Goal: Task Accomplishment & Management: Use online tool/utility

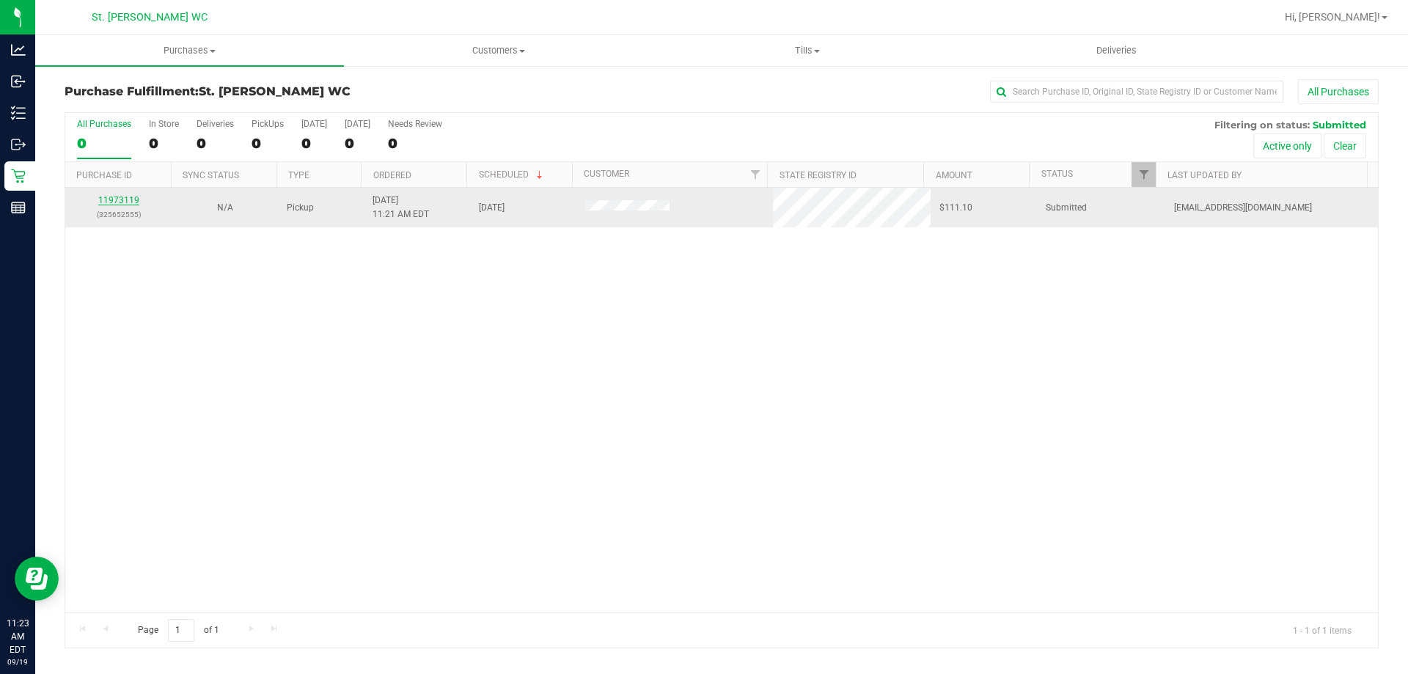
click at [121, 199] on link "11973119" at bounding box center [118, 200] width 41 height 10
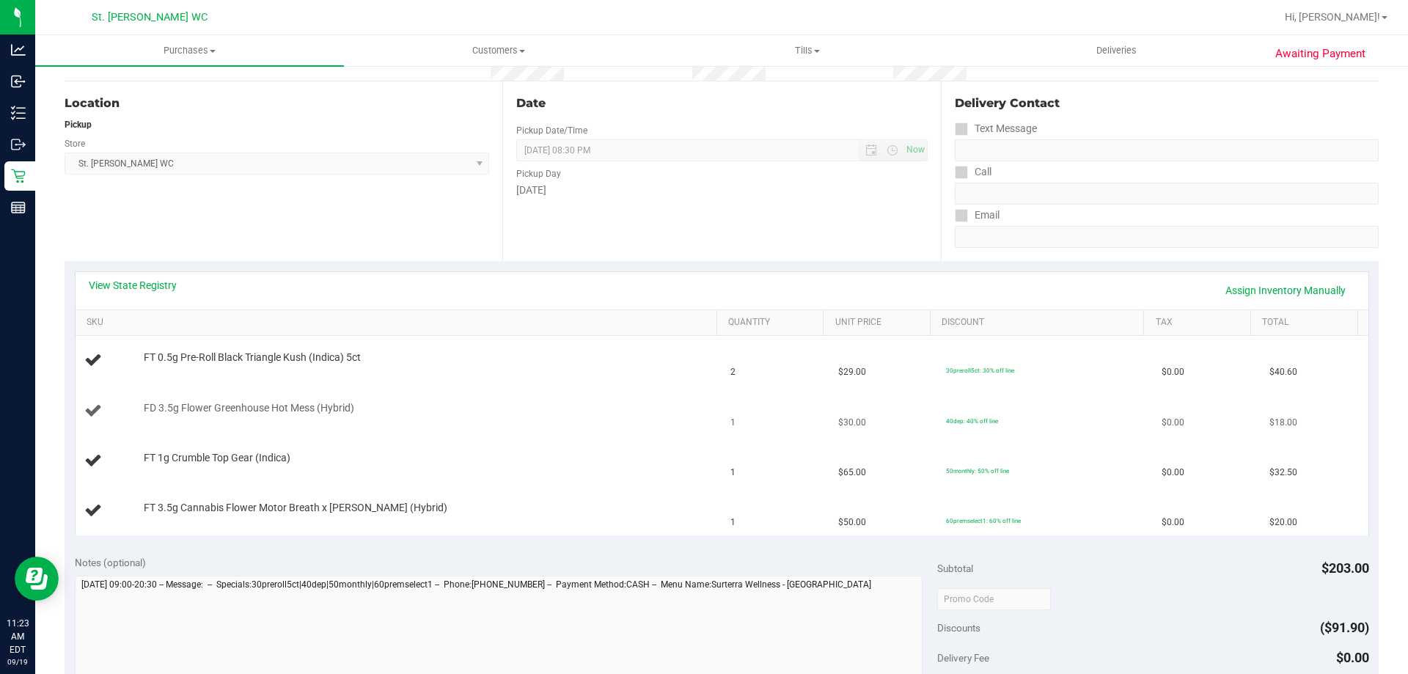
scroll to position [147, 0]
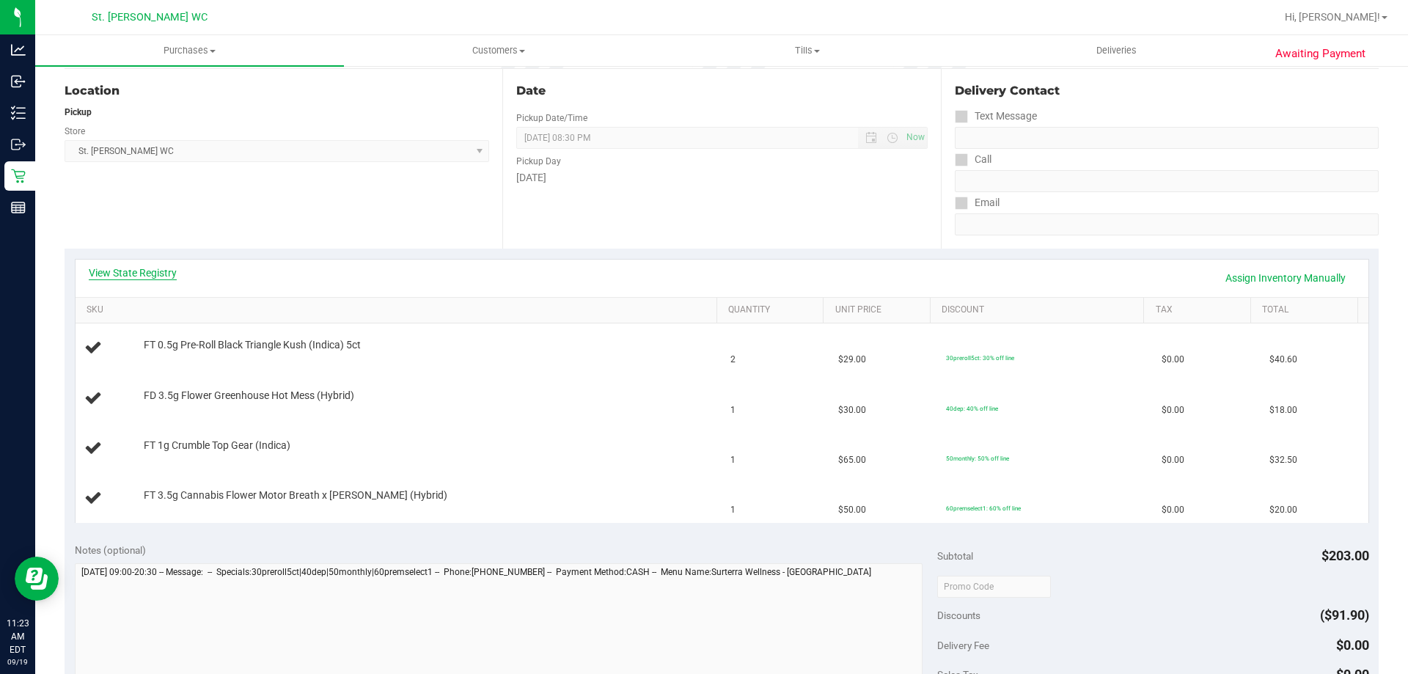
click at [140, 268] on link "View State Registry" at bounding box center [133, 272] width 88 height 15
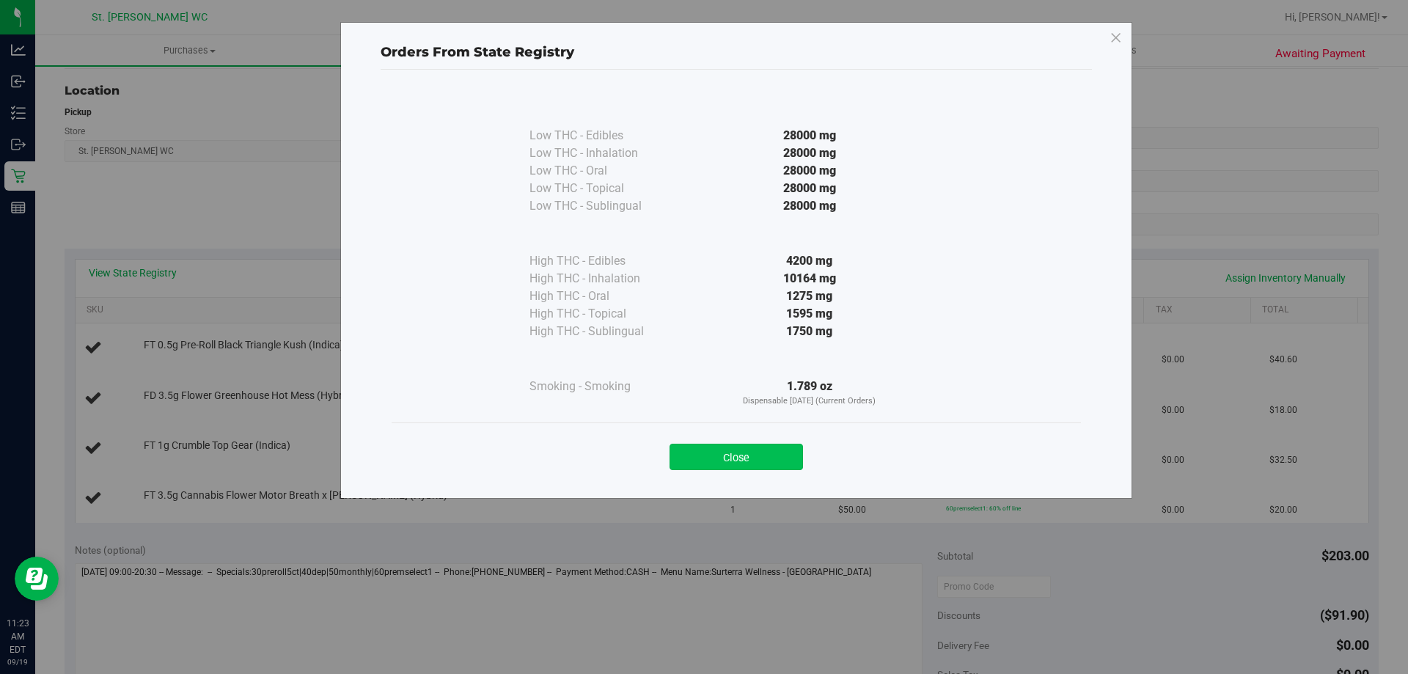
click at [702, 468] on button "Close" at bounding box center [736, 457] width 133 height 26
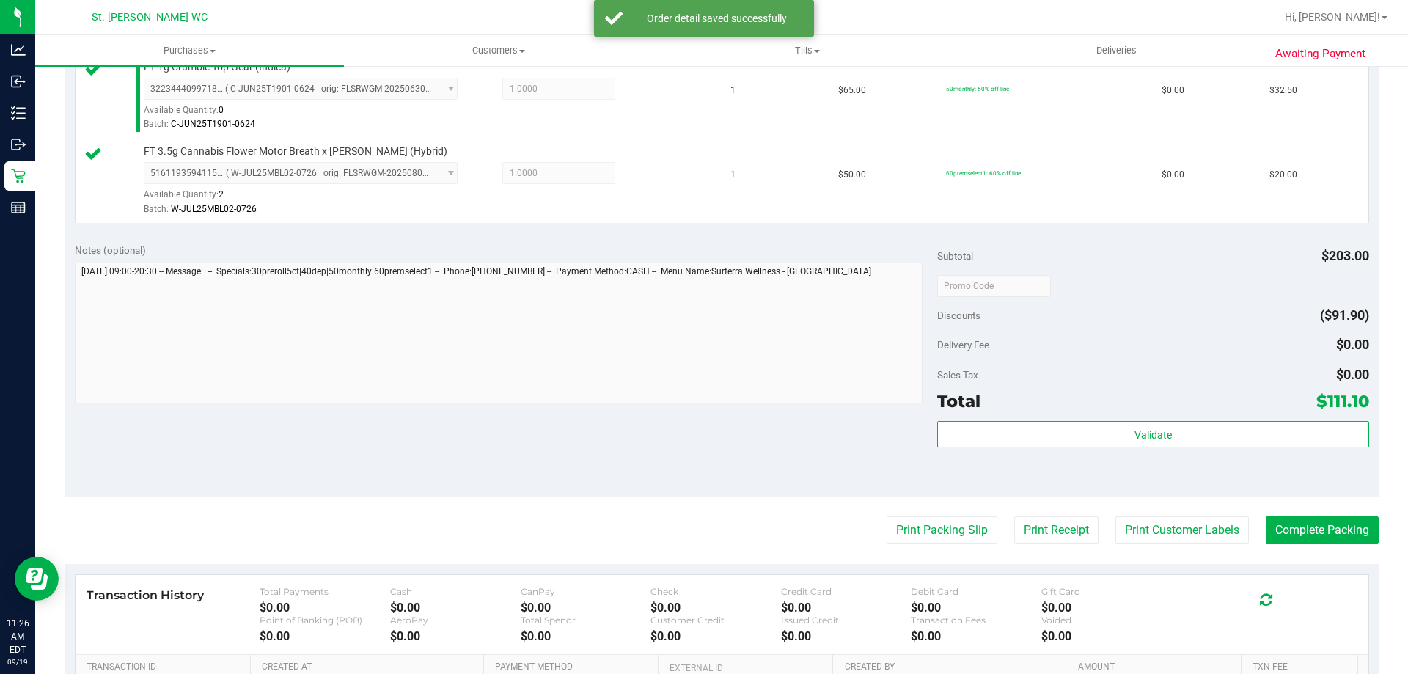
scroll to position [587, 0]
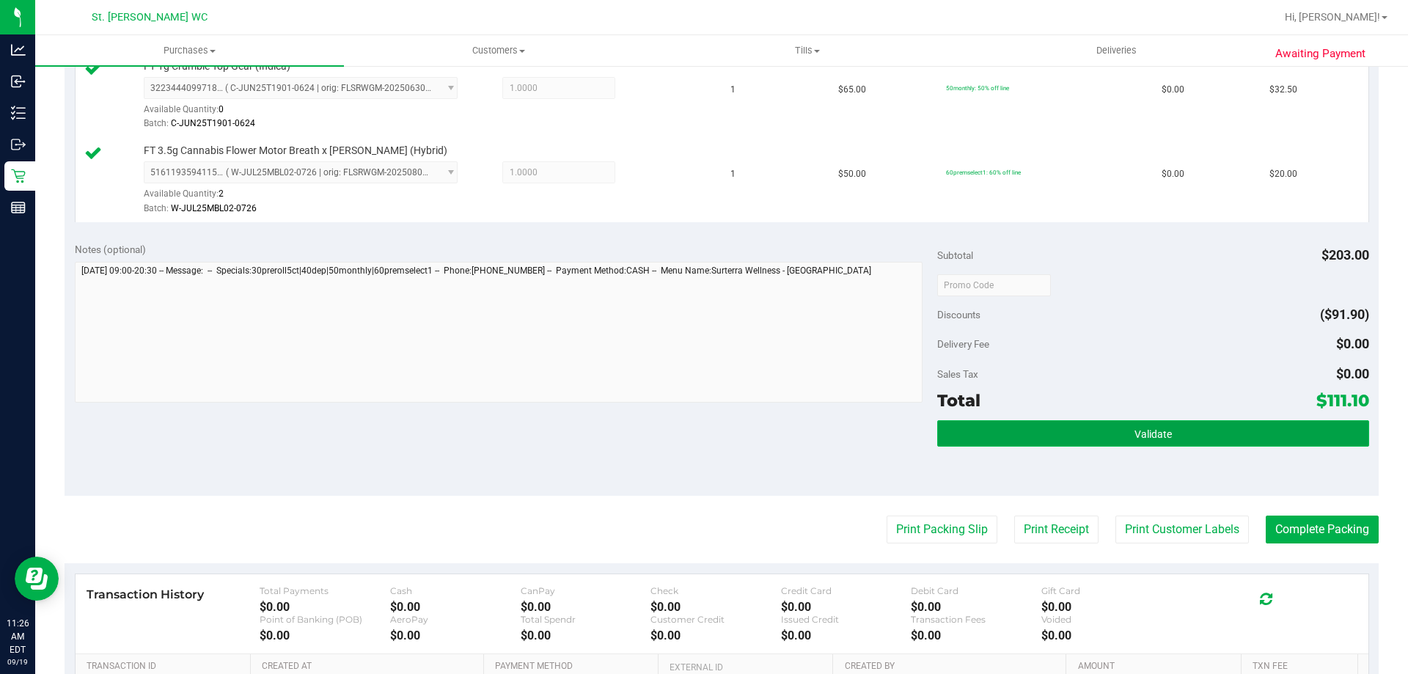
click at [702, 430] on button "Validate" at bounding box center [1152, 433] width 431 height 26
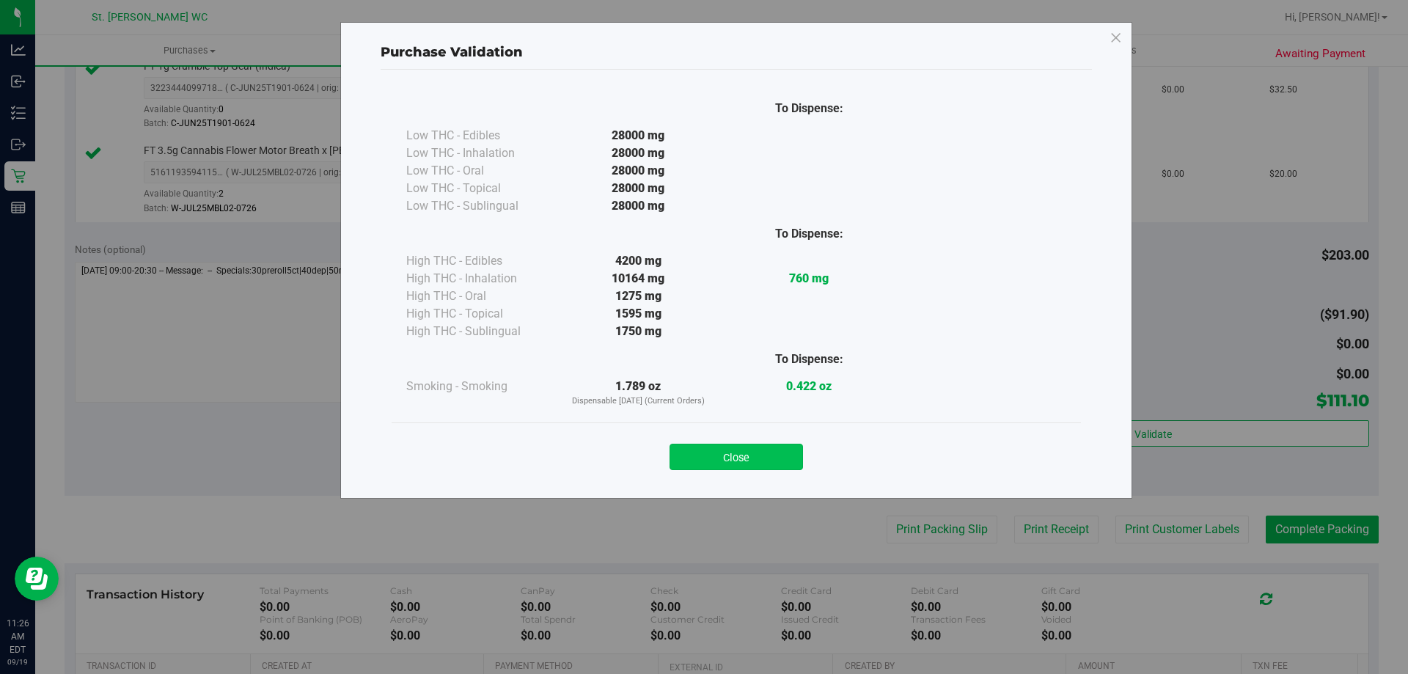
click at [702, 451] on button "Close" at bounding box center [736, 457] width 133 height 26
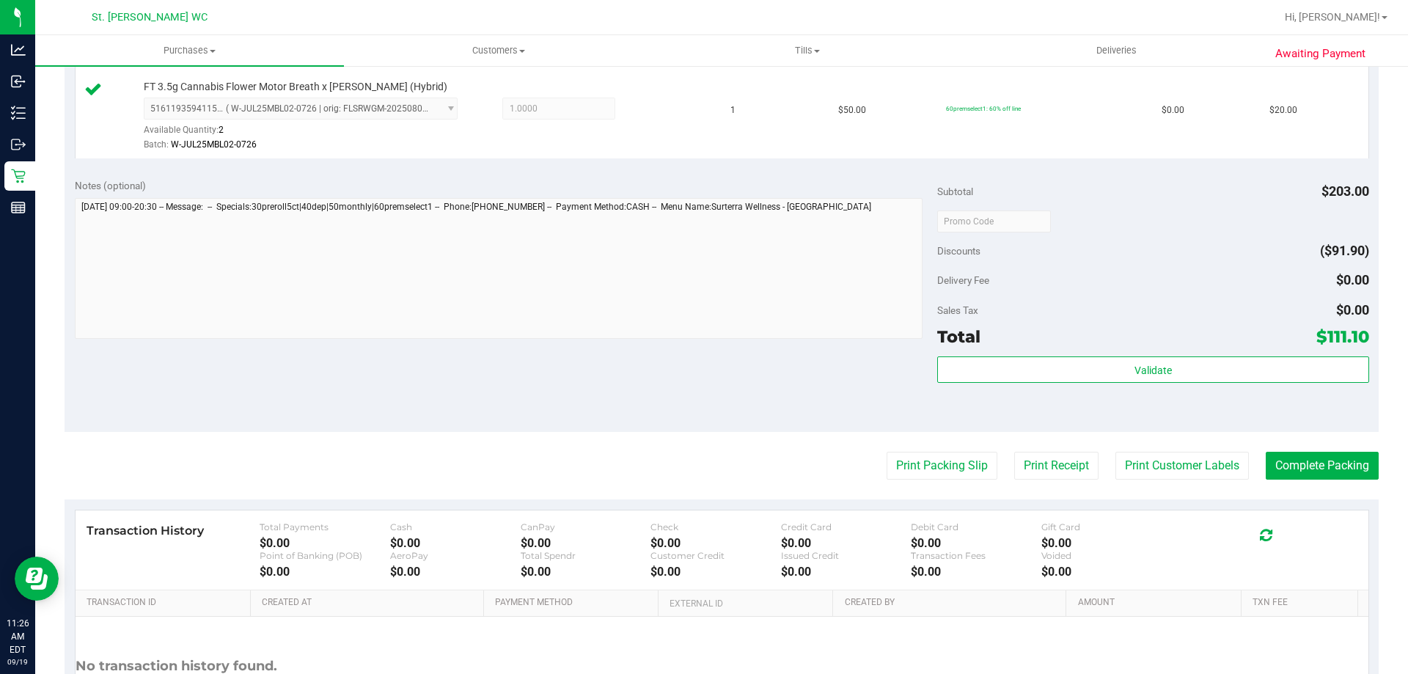
scroll to position [733, 0]
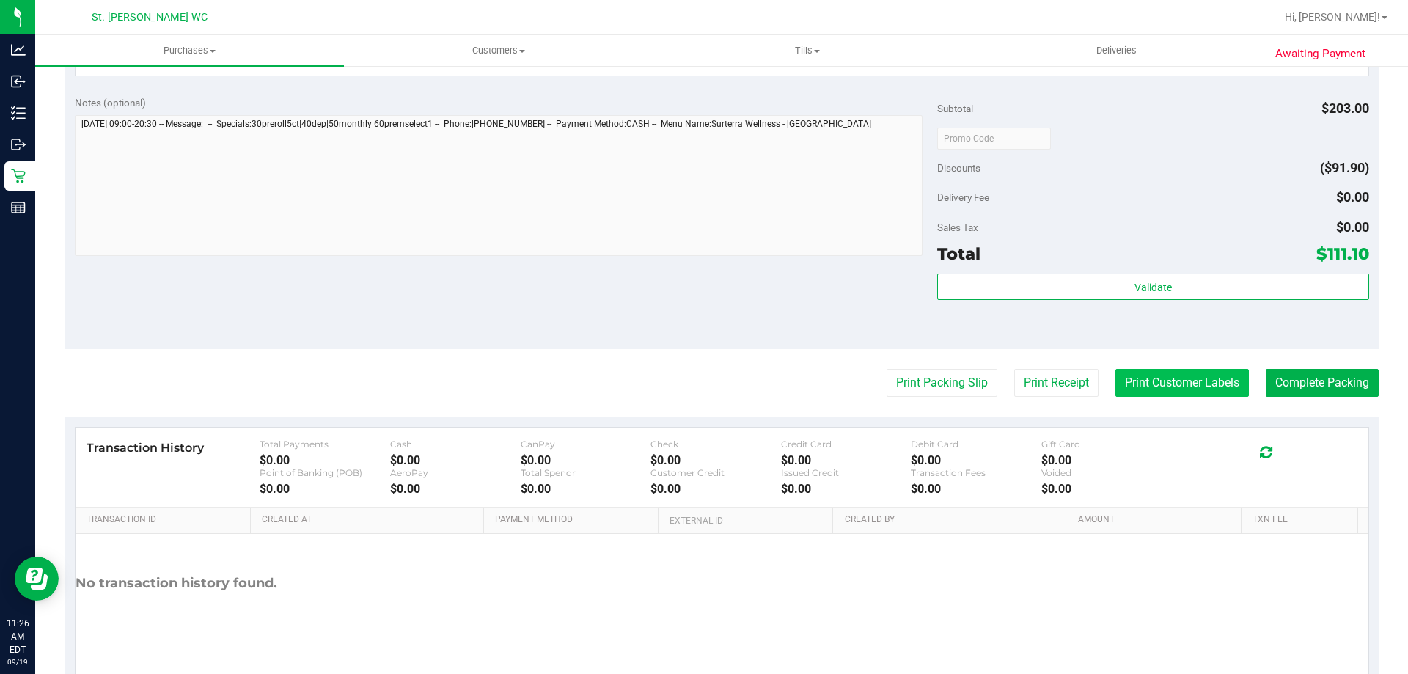
click at [702, 390] on button "Print Customer Labels" at bounding box center [1181, 383] width 133 height 28
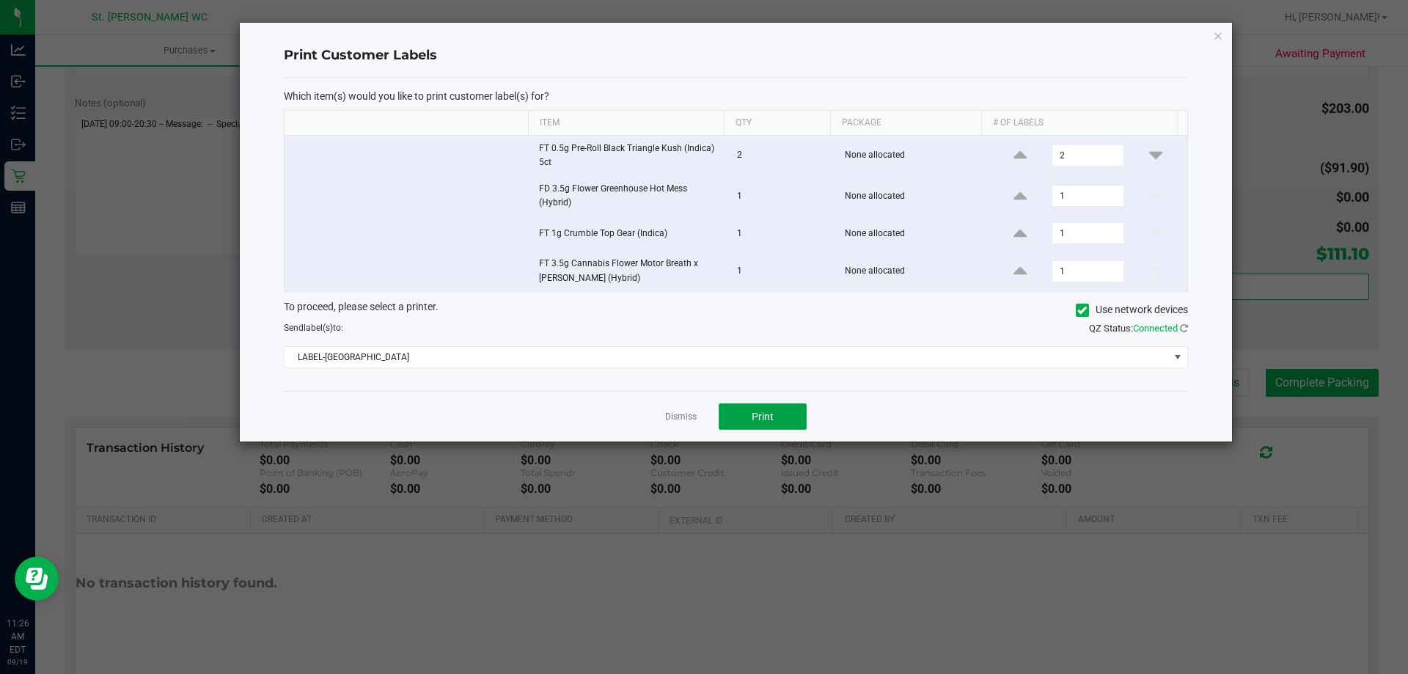
click at [702, 422] on button "Print" at bounding box center [763, 416] width 88 height 26
click at [679, 413] on link "Dismiss" at bounding box center [681, 417] width 32 height 12
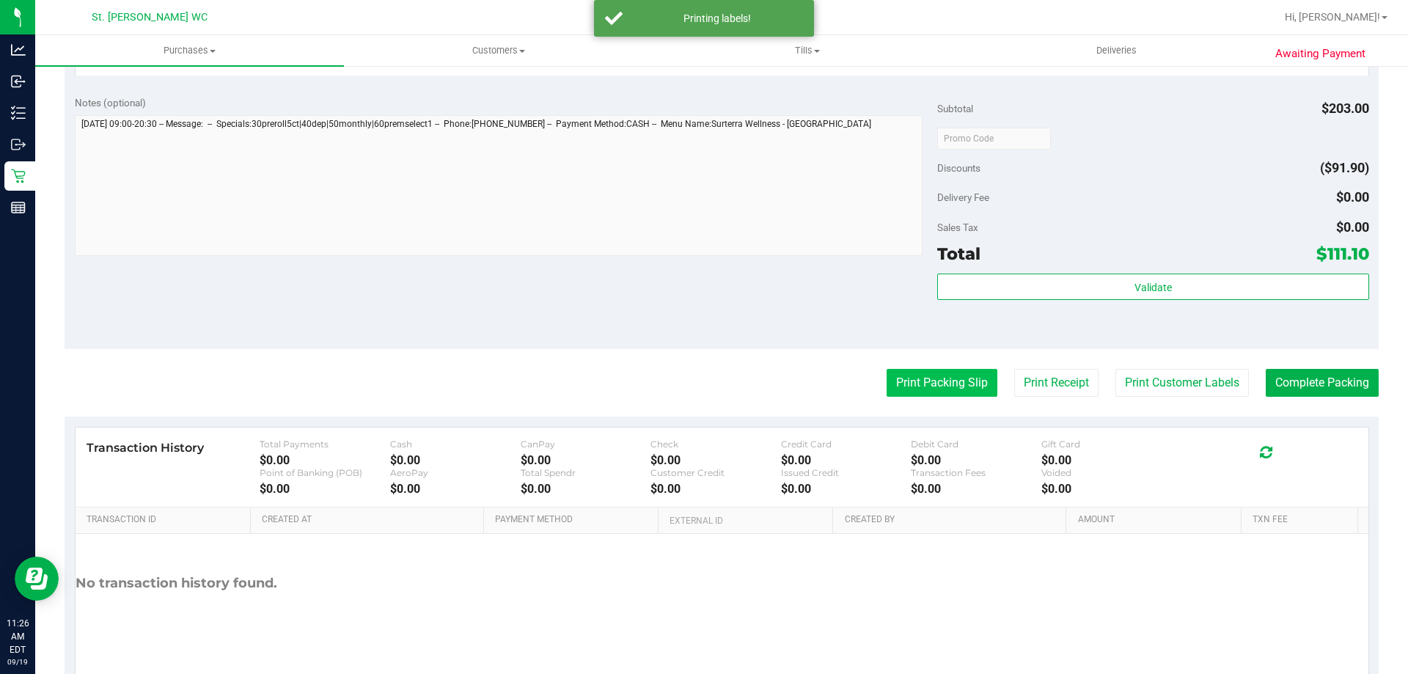
click at [702, 389] on button "Print Packing Slip" at bounding box center [942, 383] width 111 height 28
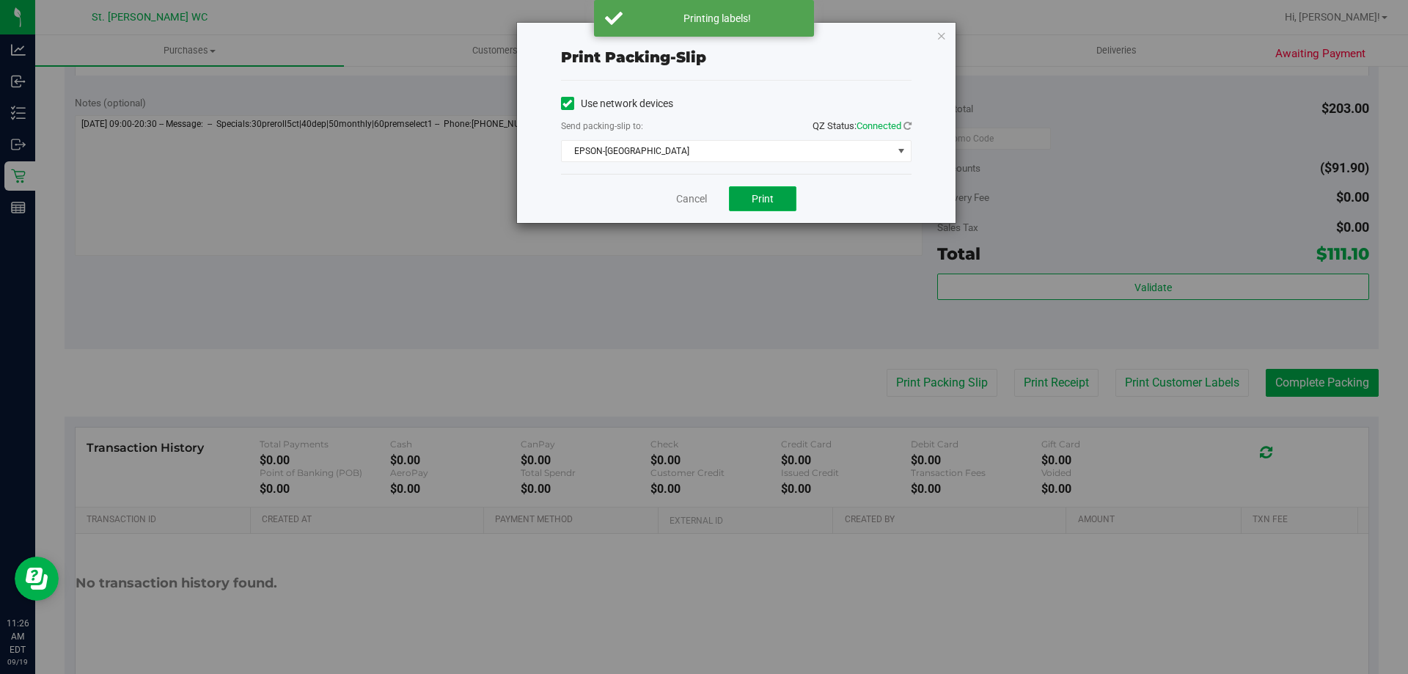
click at [702, 208] on button "Print" at bounding box center [762, 198] width 67 height 25
click at [702, 194] on link "Cancel" at bounding box center [691, 198] width 31 height 15
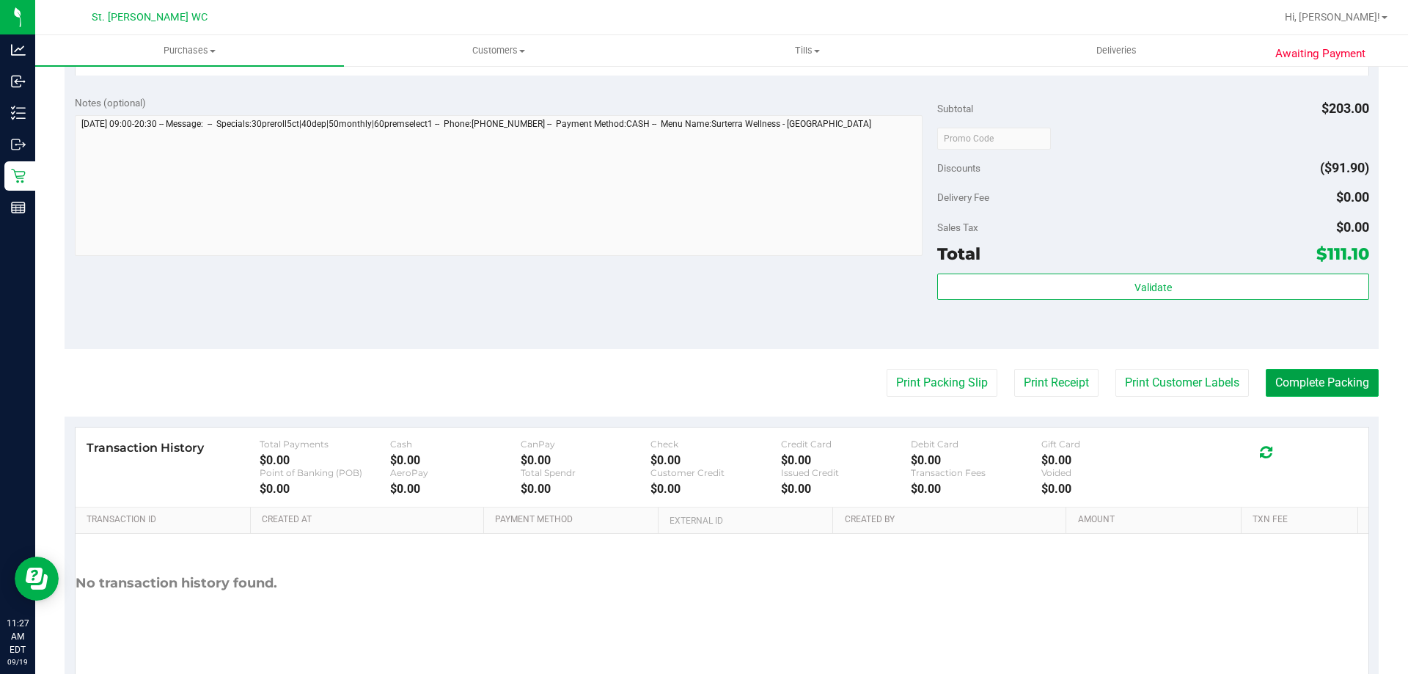
click at [702, 386] on button "Complete Packing" at bounding box center [1322, 383] width 113 height 28
